Goal: Navigation & Orientation: Find specific page/section

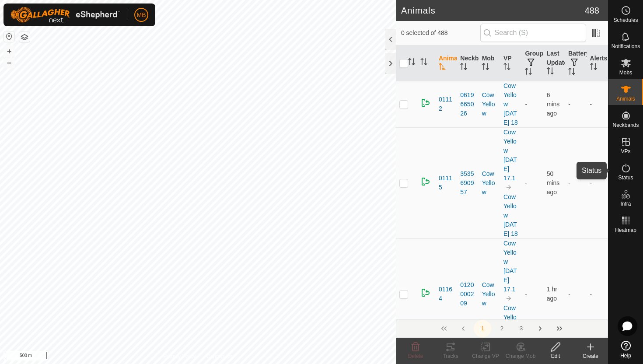
click at [625, 169] on icon at bounding box center [625, 168] width 10 height 10
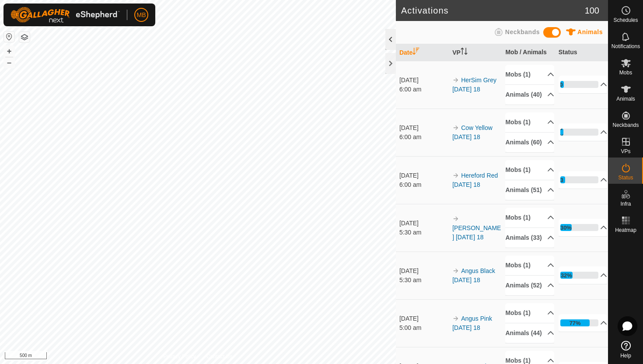
click at [386, 39] on div at bounding box center [390, 39] width 10 height 21
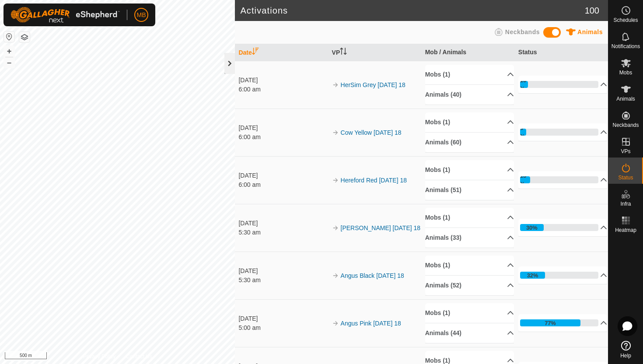
click at [229, 66] on div at bounding box center [229, 63] width 10 height 21
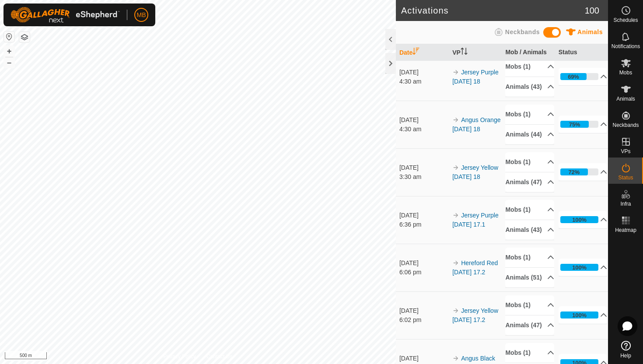
scroll to position [343, 0]
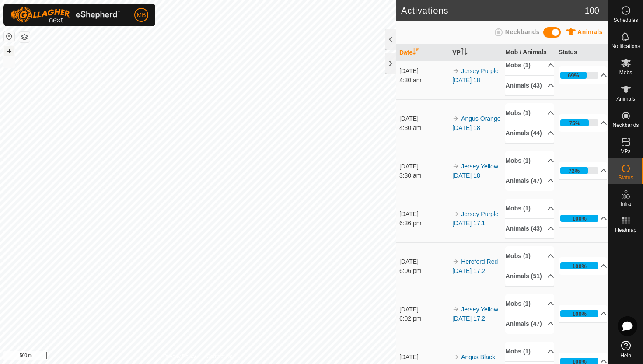
click at [10, 51] on button "+" at bounding box center [9, 51] width 10 height 10
click at [10, 50] on button "+" at bounding box center [9, 51] width 10 height 10
click at [114, 0] on html "MB Schedules Notifications Mobs Animals Neckbands VPs Status Infra Heatmap Help…" at bounding box center [321, 182] width 643 height 364
click at [118, 14] on div "MB Schedules Notifications Mobs Animals Neckbands VPs Status Infra Heatmap Help…" at bounding box center [321, 182] width 643 height 364
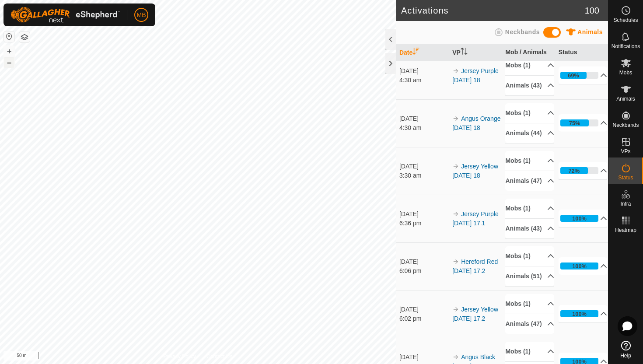
click at [12, 66] on button "–" at bounding box center [9, 62] width 10 height 10
click at [10, 50] on button "+" at bounding box center [9, 51] width 10 height 10
click at [624, 92] on icon at bounding box center [625, 89] width 10 height 10
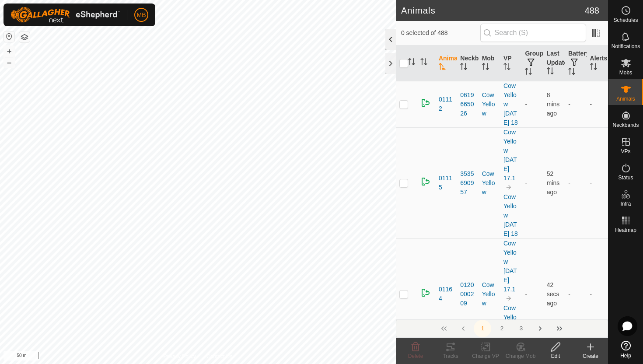
click at [392, 37] on div at bounding box center [390, 39] width 10 height 21
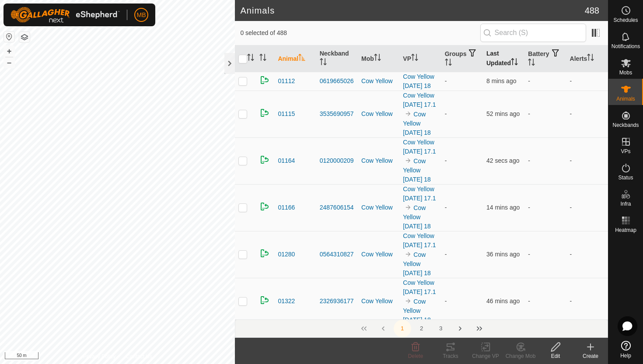
click at [517, 63] on icon "Activate to sort" at bounding box center [514, 61] width 7 height 7
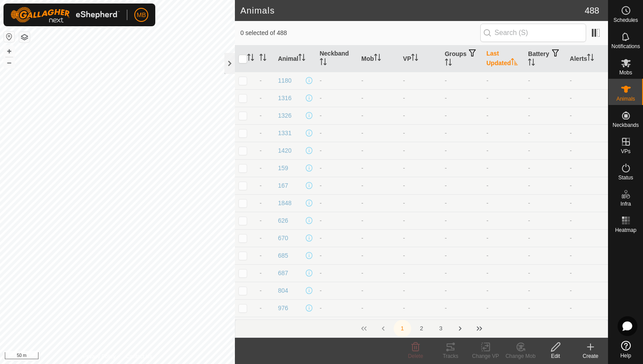
click at [517, 63] on icon "Activate to sort" at bounding box center [514, 61] width 7 height 7
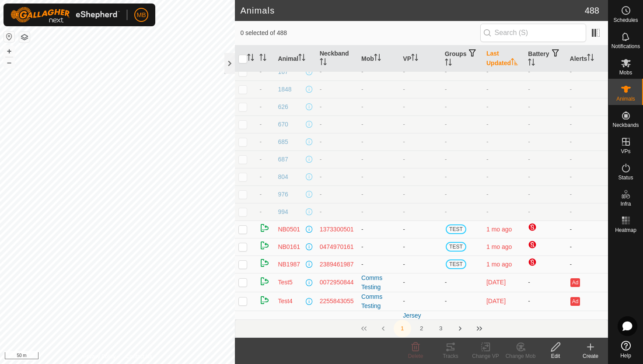
scroll to position [101, 0]
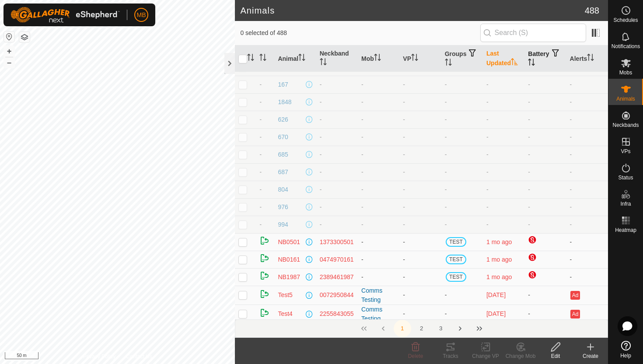
click at [535, 62] on icon "Activate to sort" at bounding box center [531, 62] width 7 height 7
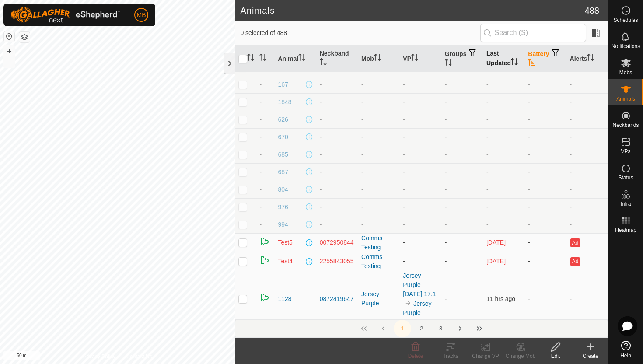
scroll to position [0, 0]
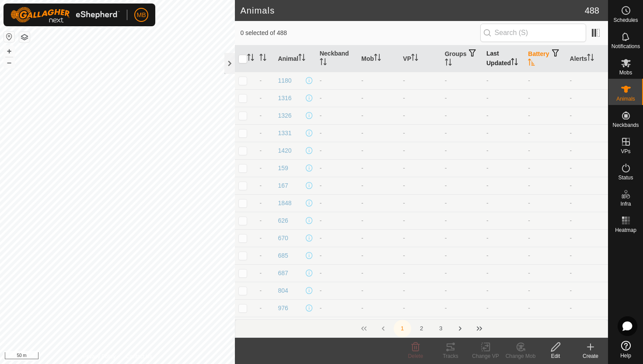
click at [535, 62] on icon "Activate to sort" at bounding box center [531, 62] width 7 height 7
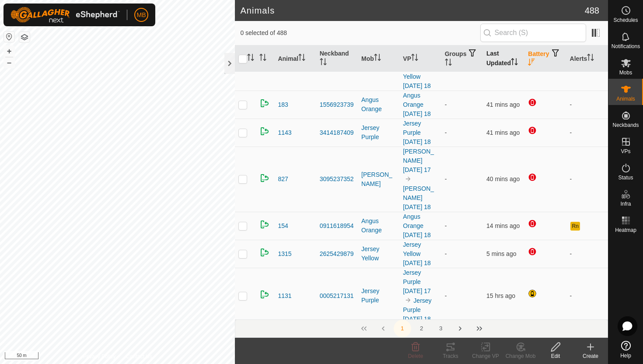
scroll to position [511, 0]
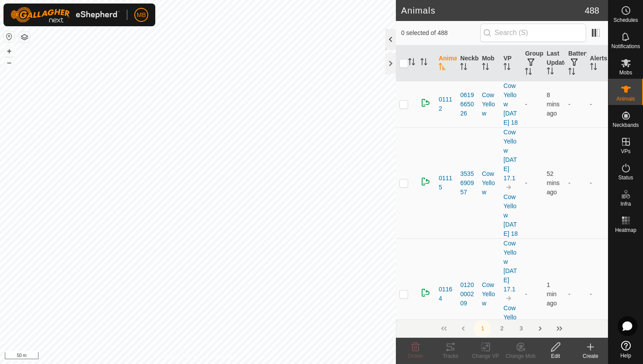
click at [390, 40] on div at bounding box center [390, 39] width 10 height 21
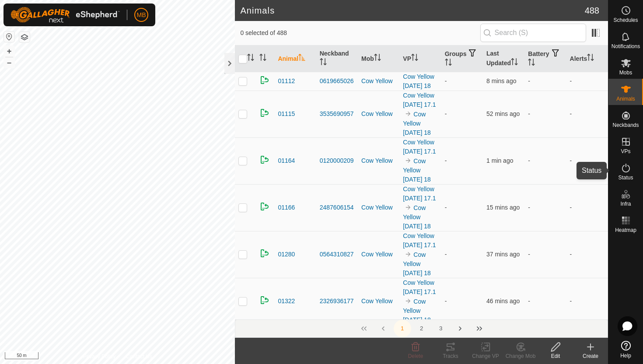
click at [622, 168] on icon at bounding box center [625, 168] width 10 height 10
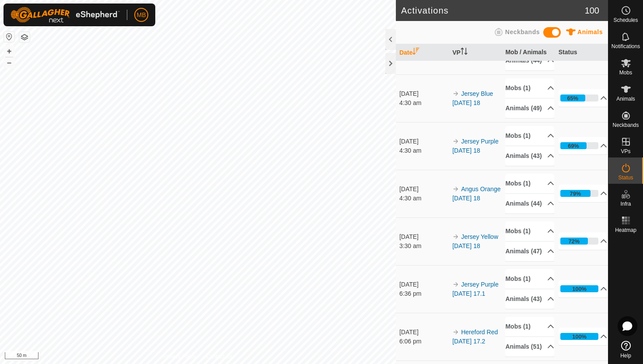
scroll to position [275, 0]
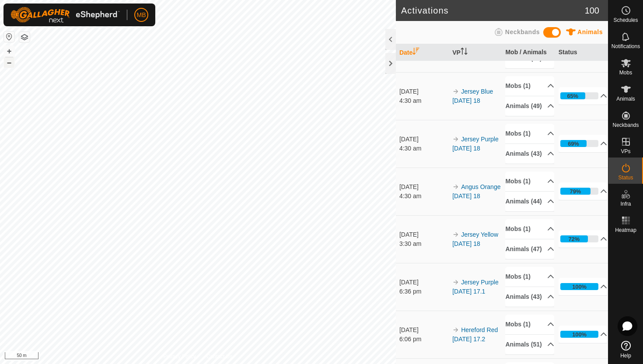
click at [12, 62] on button "–" at bounding box center [9, 62] width 10 height 10
click at [8, 52] on button "+" at bounding box center [9, 51] width 10 height 10
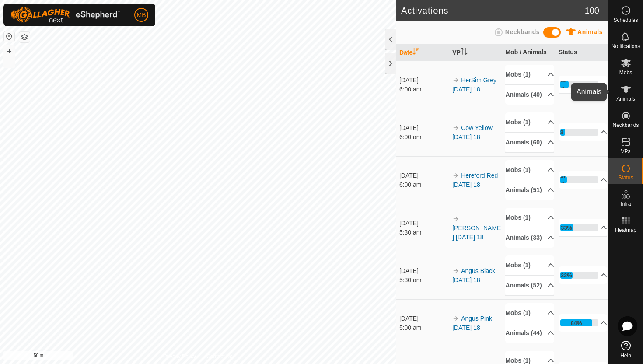
click at [628, 91] on icon at bounding box center [625, 89] width 10 height 10
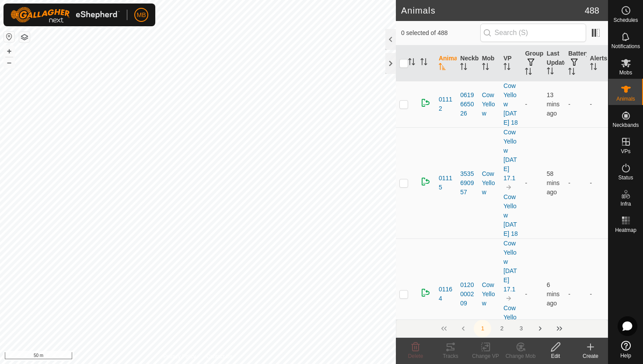
click at [393, 41] on div at bounding box center [390, 39] width 10 height 21
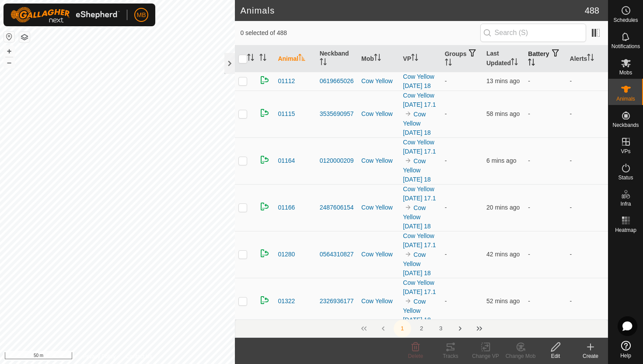
click at [535, 59] on icon "Activate to sort" at bounding box center [531, 62] width 7 height 7
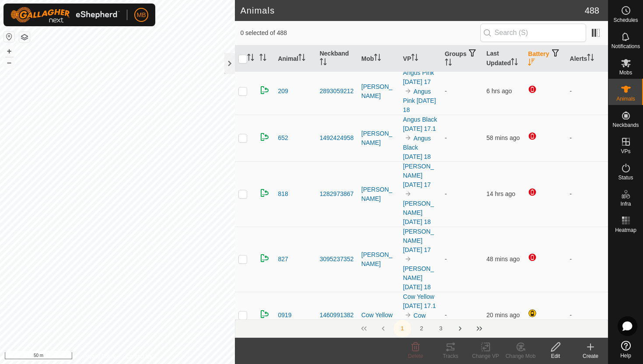
scroll to position [396, 0]
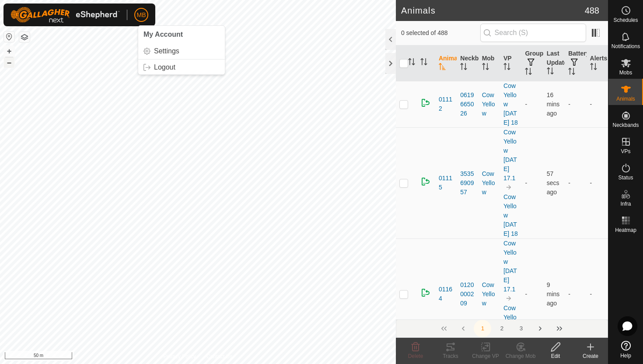
click at [9, 64] on button "–" at bounding box center [9, 62] width 10 height 10
click at [10, 66] on button "–" at bounding box center [9, 62] width 10 height 10
click at [390, 41] on div at bounding box center [390, 39] width 10 height 21
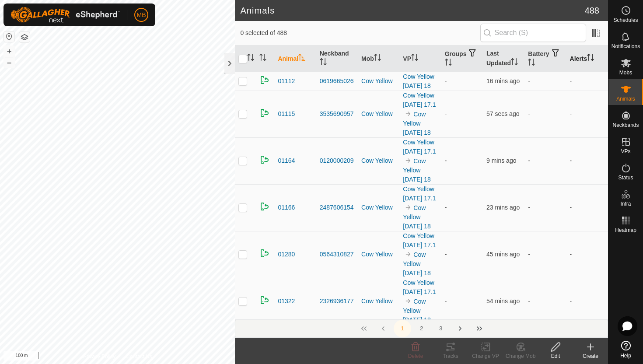
click at [592, 58] on icon "Activate to sort" at bounding box center [590, 57] width 7 height 7
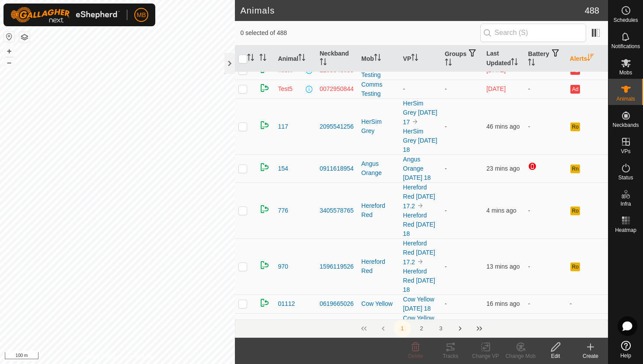
scroll to position [95, 0]
click at [7, 64] on button "–" at bounding box center [9, 62] width 10 height 10
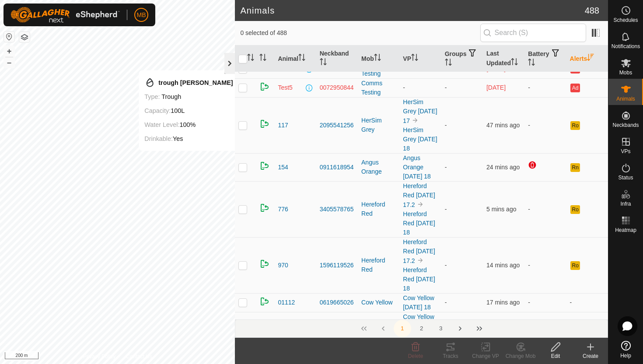
click at [229, 60] on div at bounding box center [229, 63] width 10 height 21
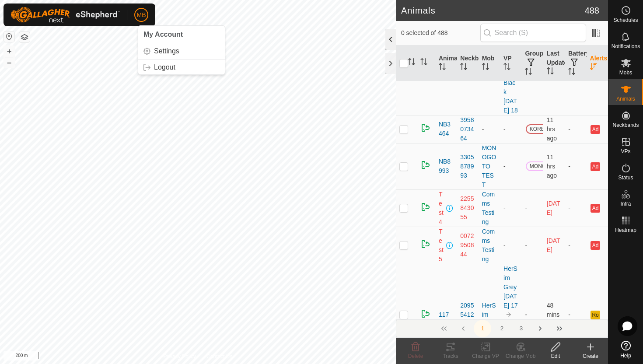
click at [391, 38] on div at bounding box center [390, 39] width 10 height 21
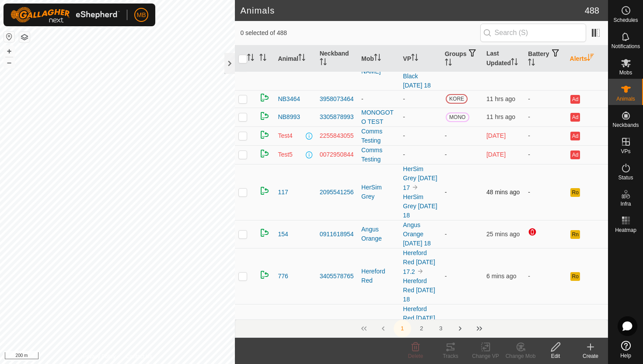
scroll to position [0, 0]
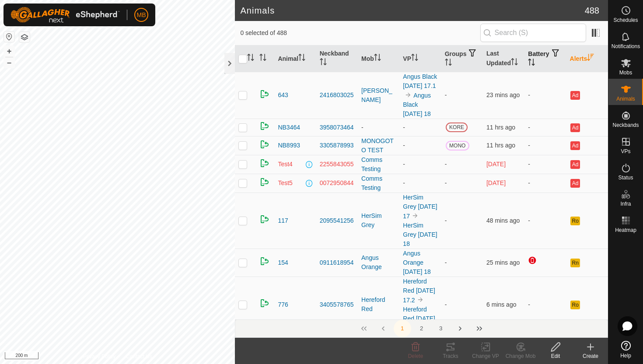
click at [535, 61] on icon "Activate to sort" at bounding box center [531, 62] width 7 height 7
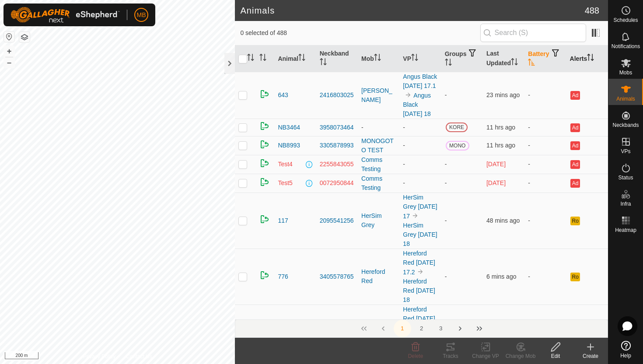
click at [535, 61] on icon "Activate to sort" at bounding box center [531, 62] width 7 height 7
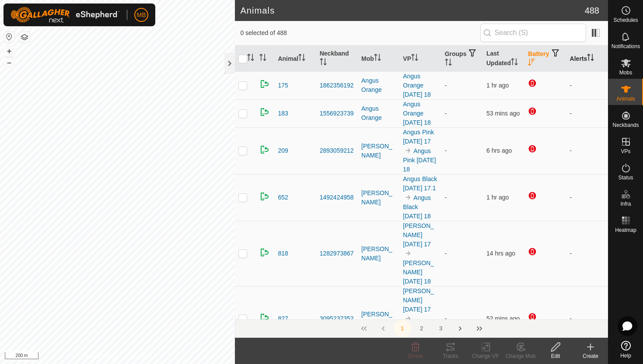
scroll to position [302, 0]
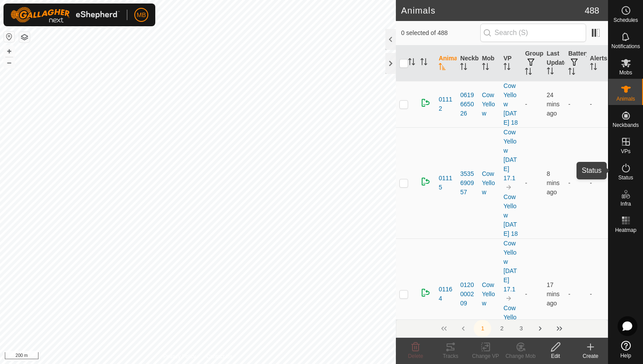
click at [625, 169] on icon at bounding box center [625, 168] width 10 height 10
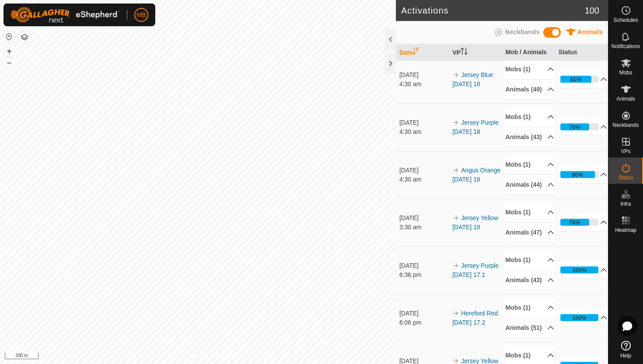
scroll to position [289, 0]
